Goal: Information Seeking & Learning: Learn about a topic

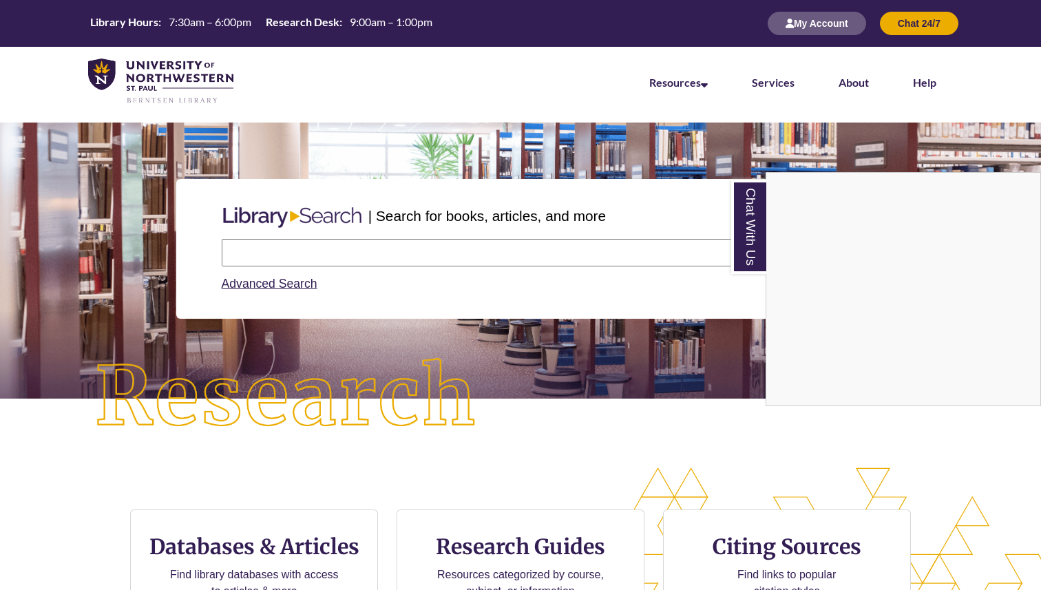
click at [420, 241] on div "Chat With Us" at bounding box center [520, 295] width 1041 height 590
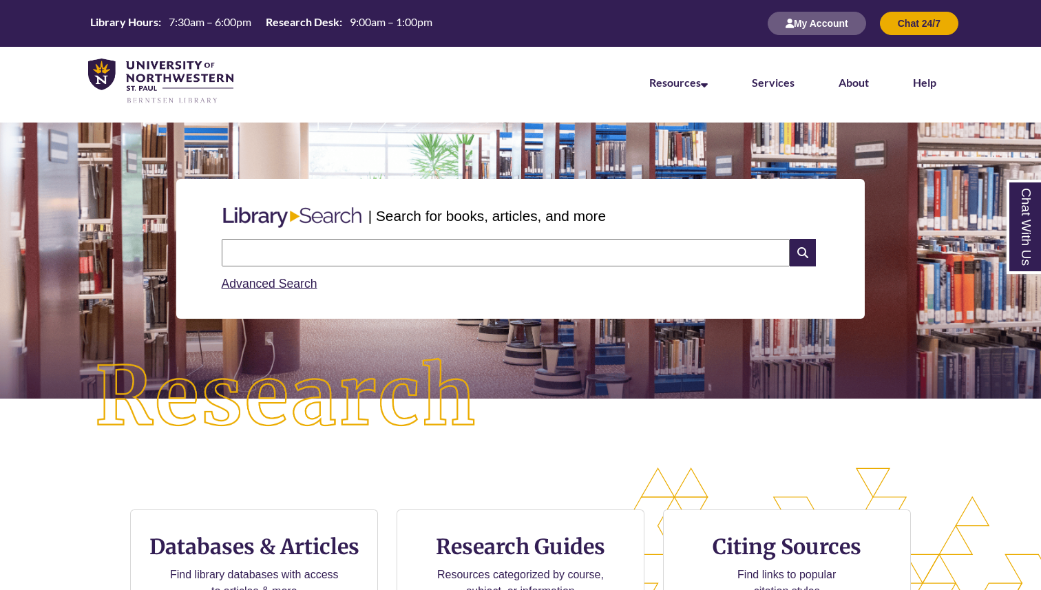
click at [419, 251] on input "text" at bounding box center [506, 253] width 568 height 28
type input "*"
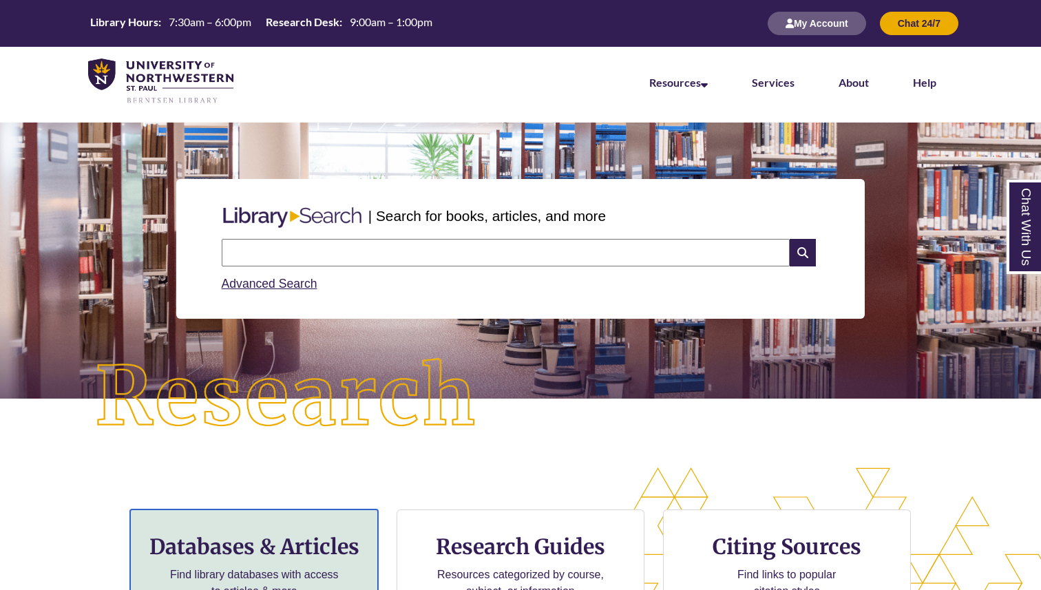
click at [308, 532] on div "Databases & Articles Find library databases with access to articles & more" at bounding box center [254, 564] width 248 height 110
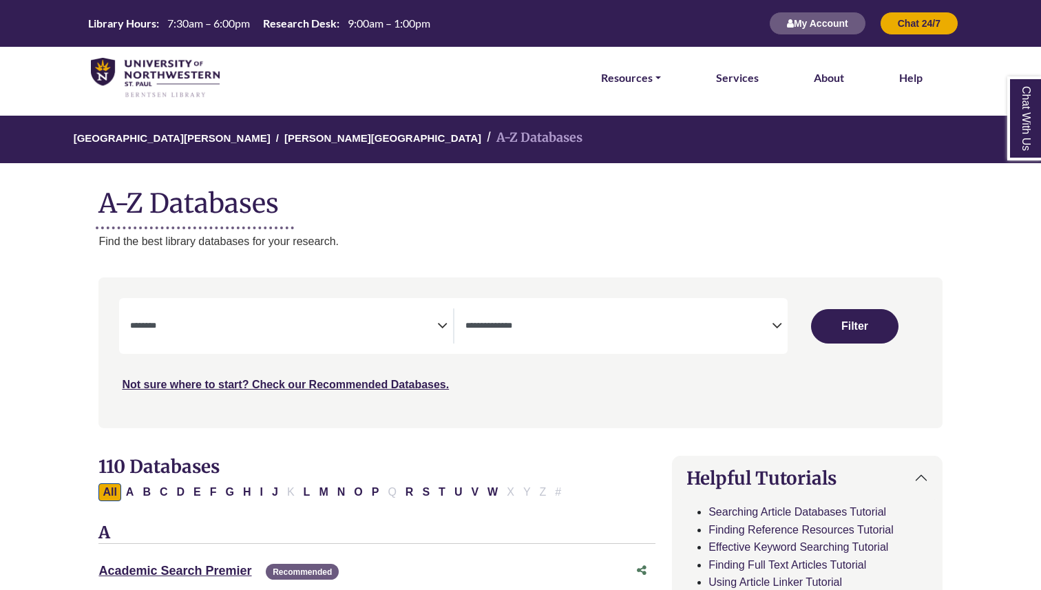
select select "Database Subject Filter"
select select "Database Types Filter"
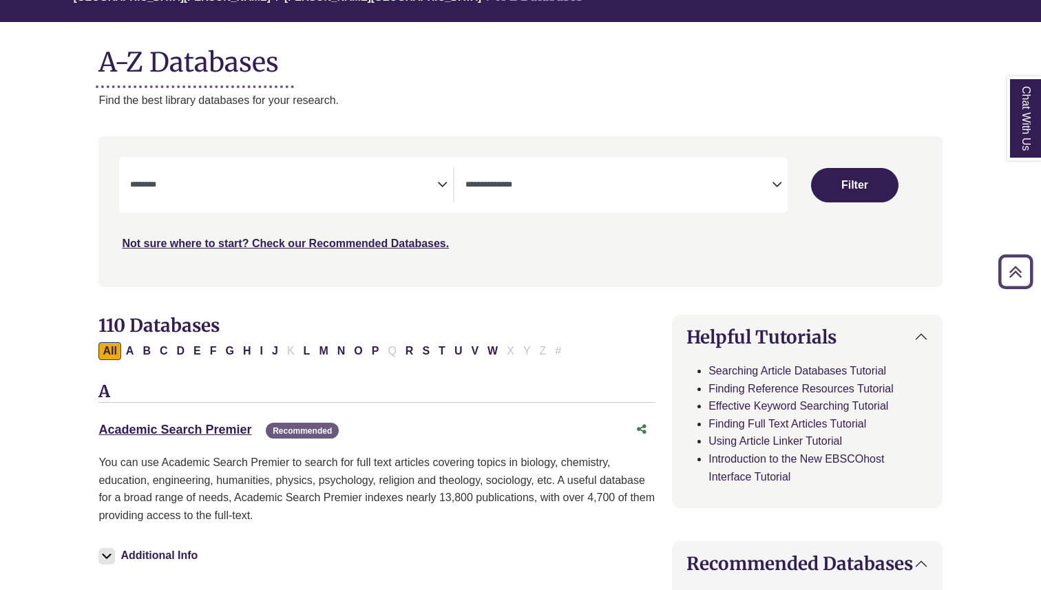
scroll to position [134, 0]
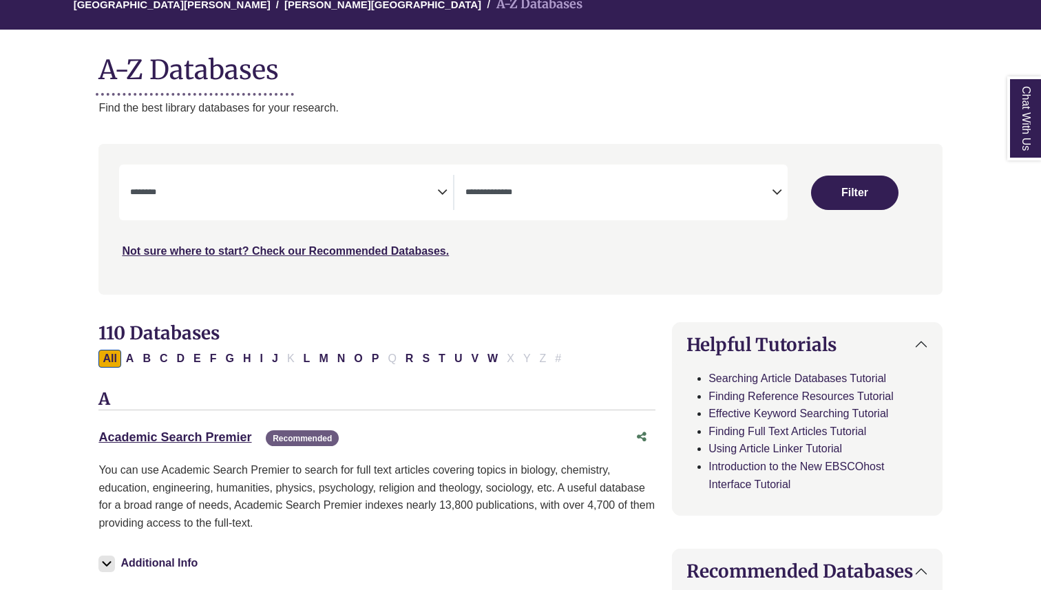
click at [434, 191] on textarea "Search" at bounding box center [283, 193] width 307 height 11
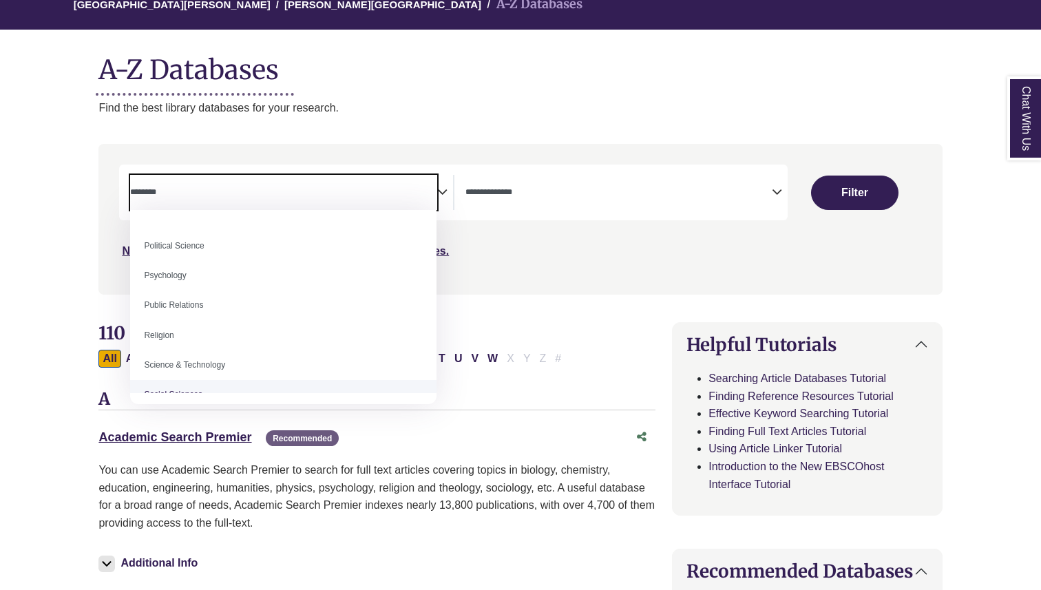
scroll to position [1050, 0]
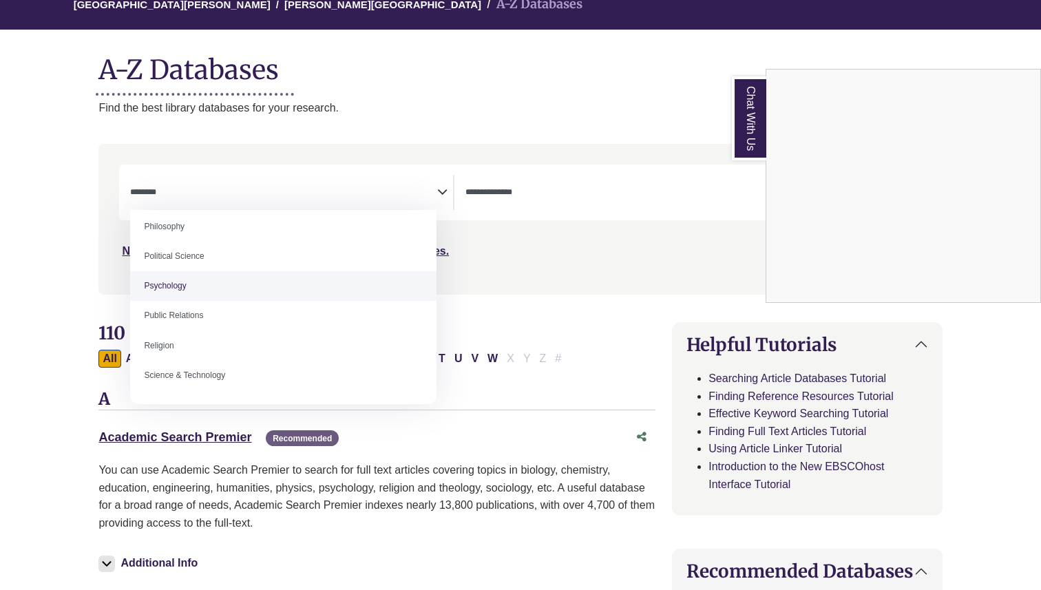
select select "*****"
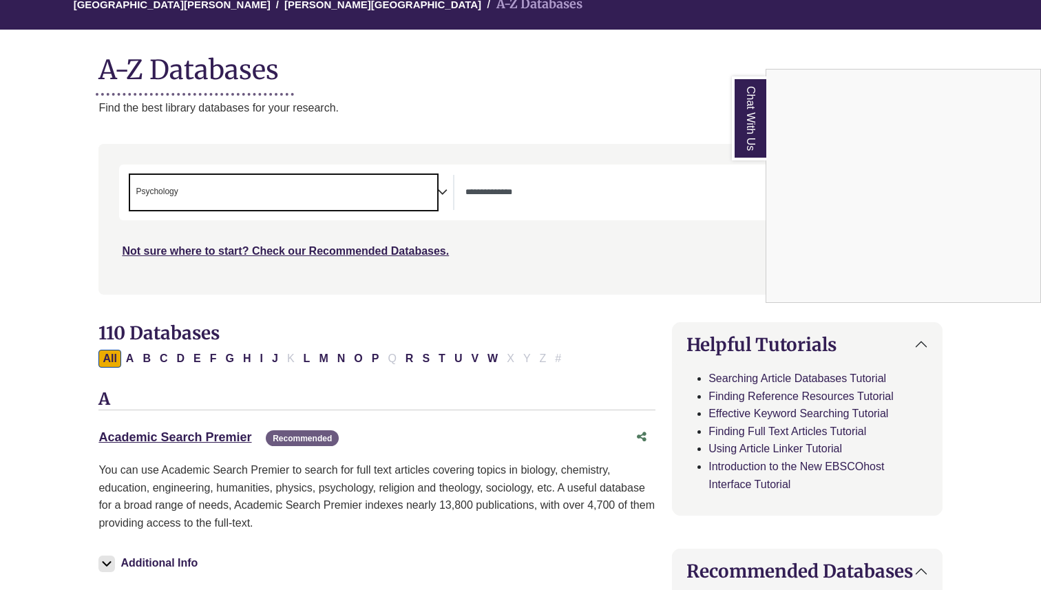
click at [553, 184] on div "Chat With Us" at bounding box center [520, 295] width 1041 height 590
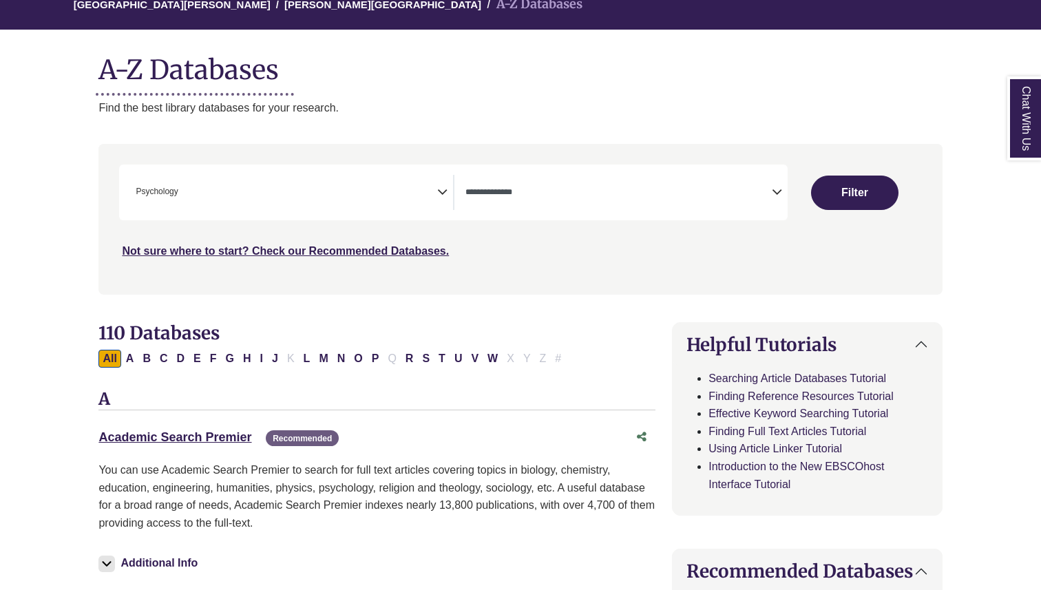
click at [667, 182] on span "Search filters" at bounding box center [618, 192] width 307 height 35
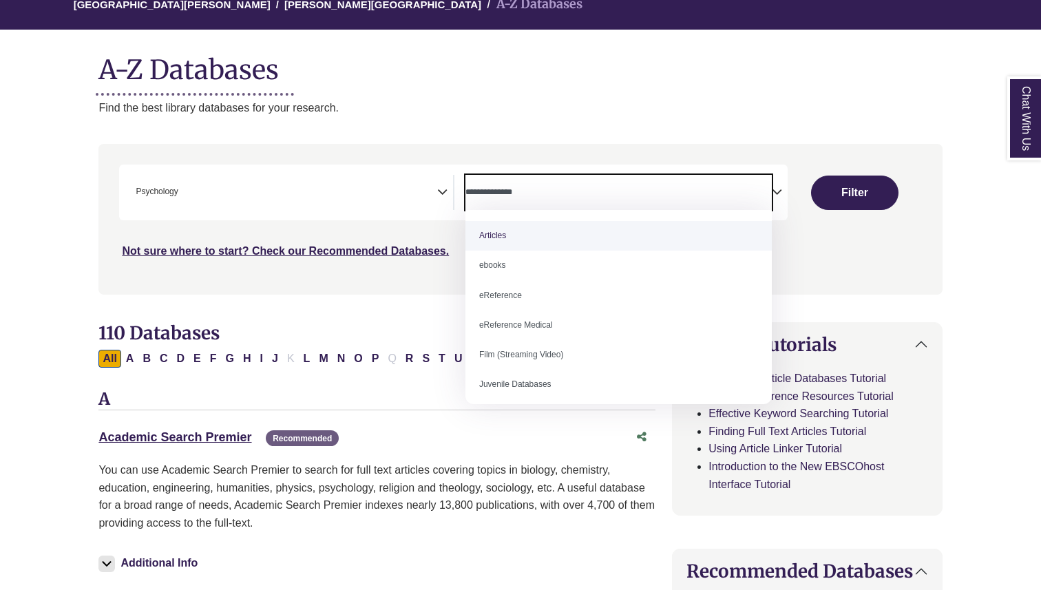
select select "*****"
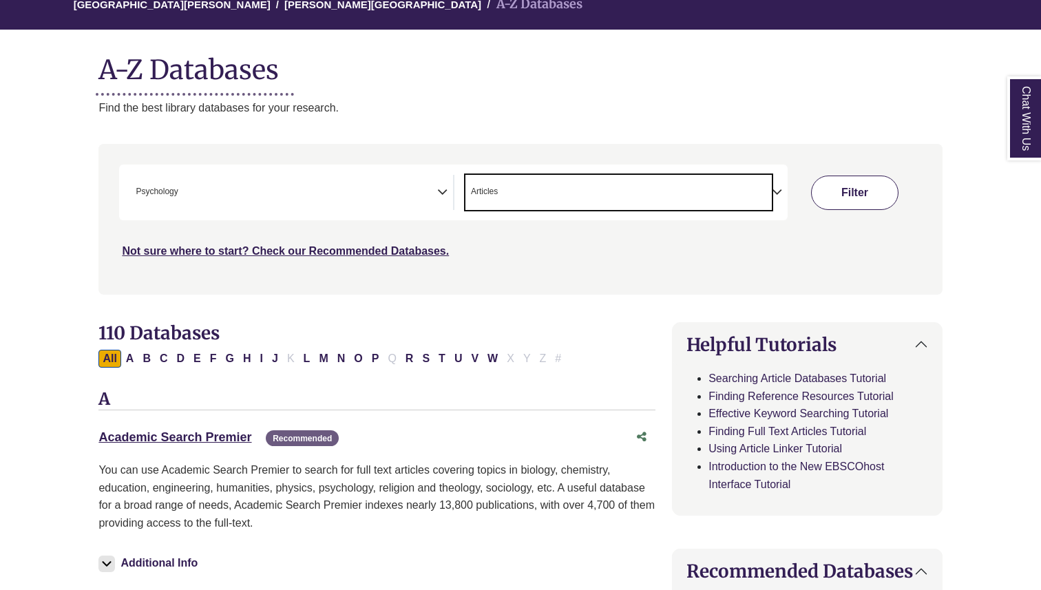
click at [872, 182] on button "Filter" at bounding box center [855, 192] width 88 height 34
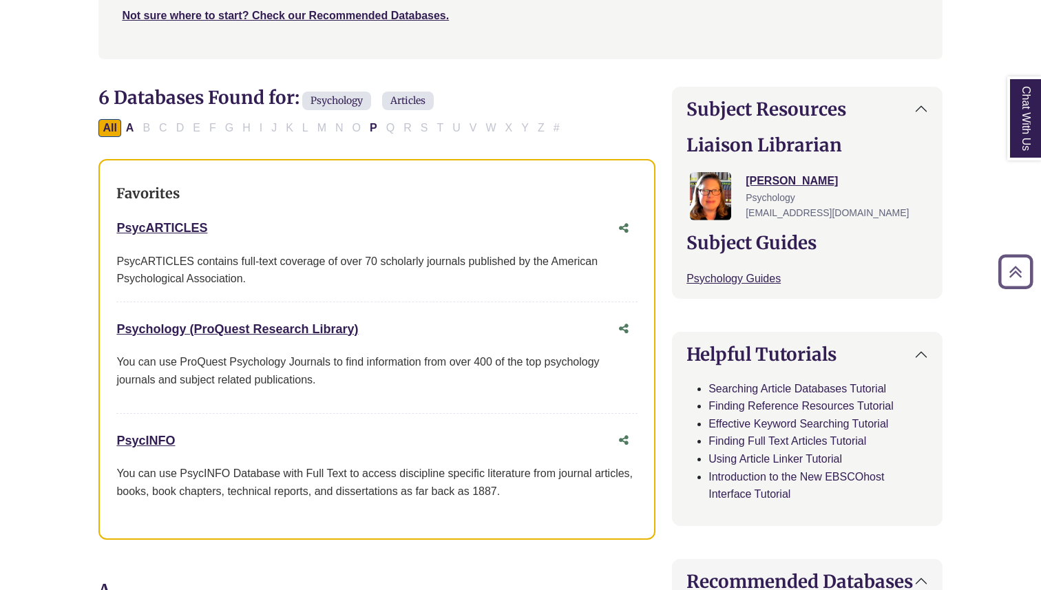
scroll to position [376, 0]
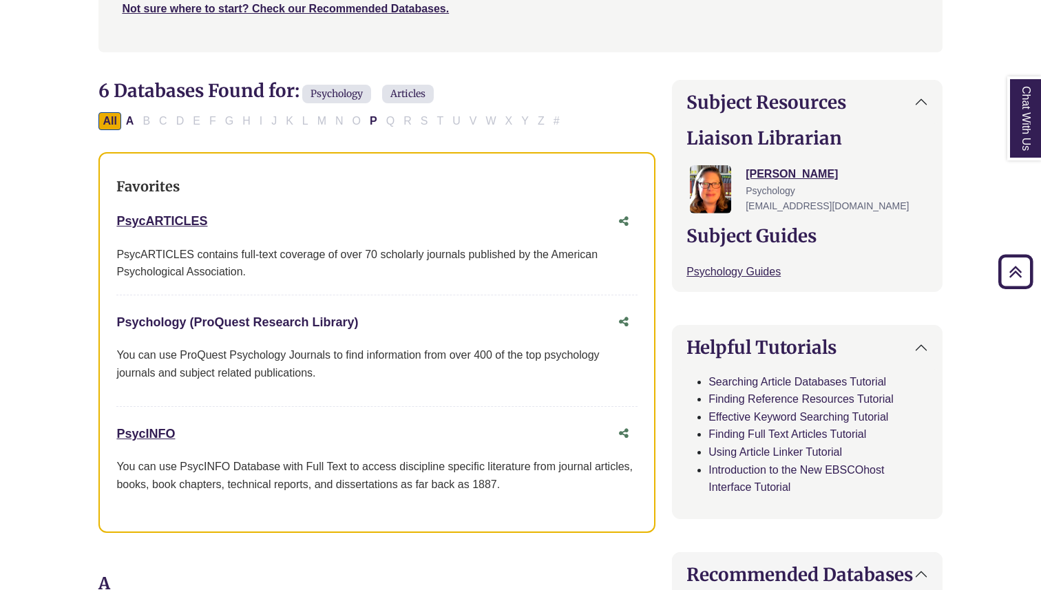
click at [282, 320] on link "Psychology (ProQuest Research Library) This link opens in a new window" at bounding box center [237, 322] width 242 height 14
